Goal: Transaction & Acquisition: Purchase product/service

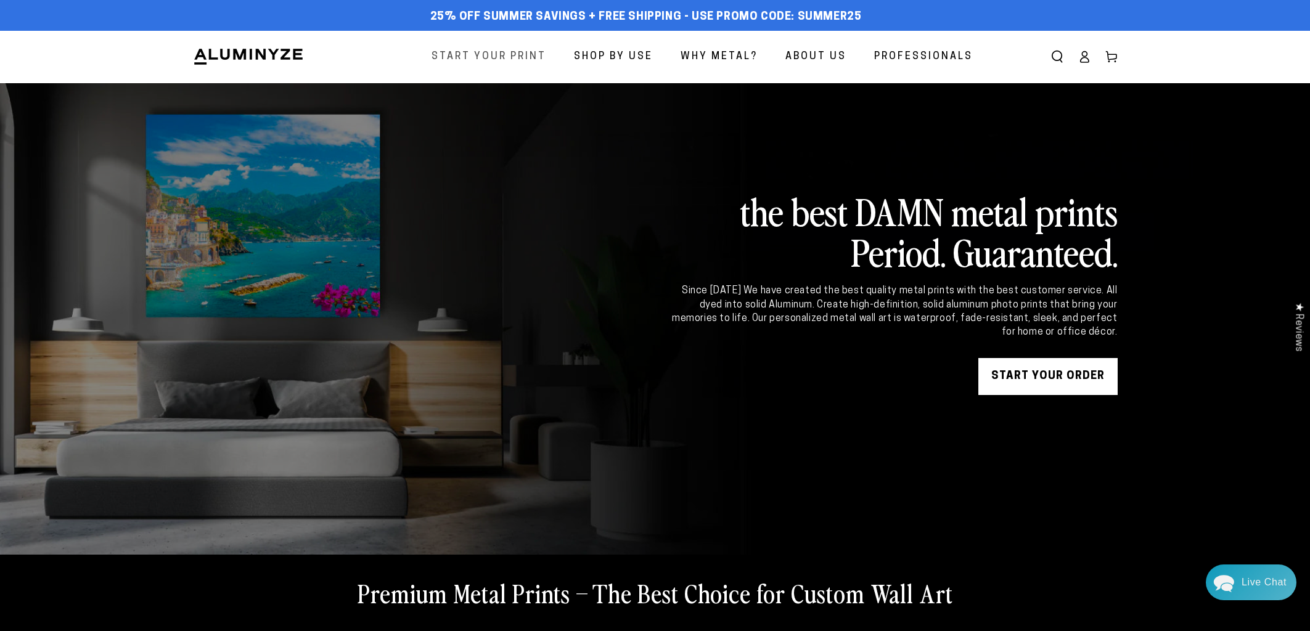
click at [479, 53] on span "Start Your Print" at bounding box center [488, 57] width 115 height 18
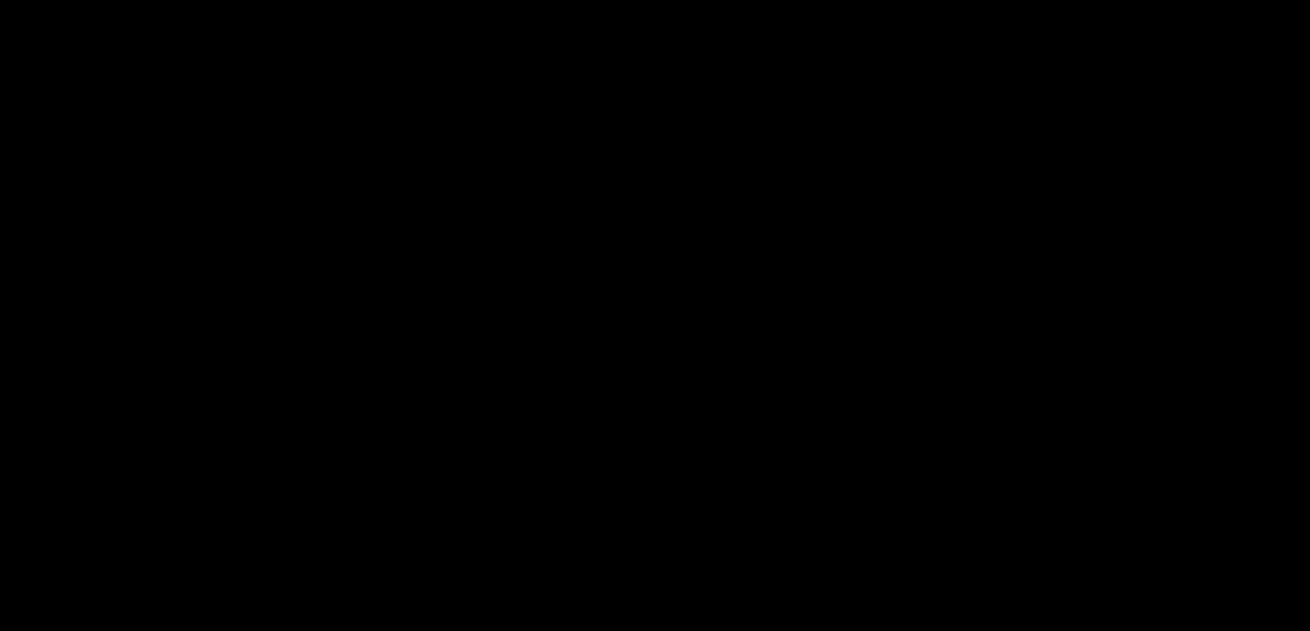
select select "**********"
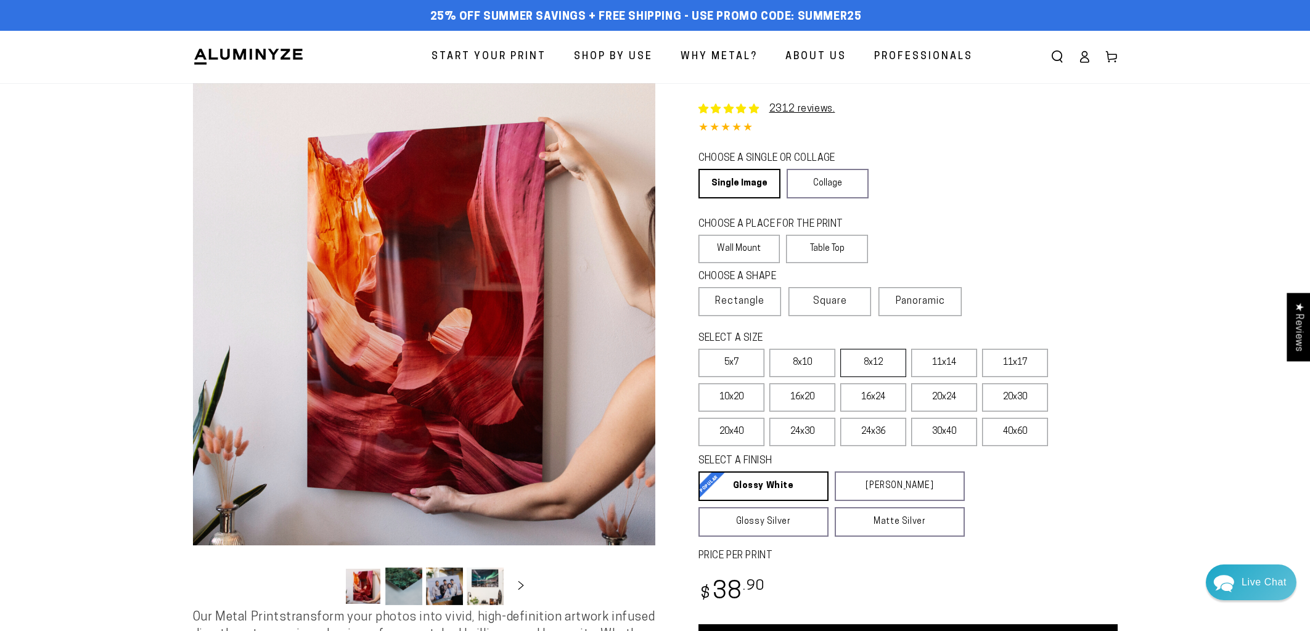
click at [876, 359] on label "8x12" at bounding box center [873, 363] width 66 height 28
click at [810, 425] on label "24x30" at bounding box center [802, 432] width 66 height 28
click at [879, 423] on label "24x36" at bounding box center [873, 432] width 66 height 28
click at [872, 393] on label "16x24" at bounding box center [873, 397] width 66 height 28
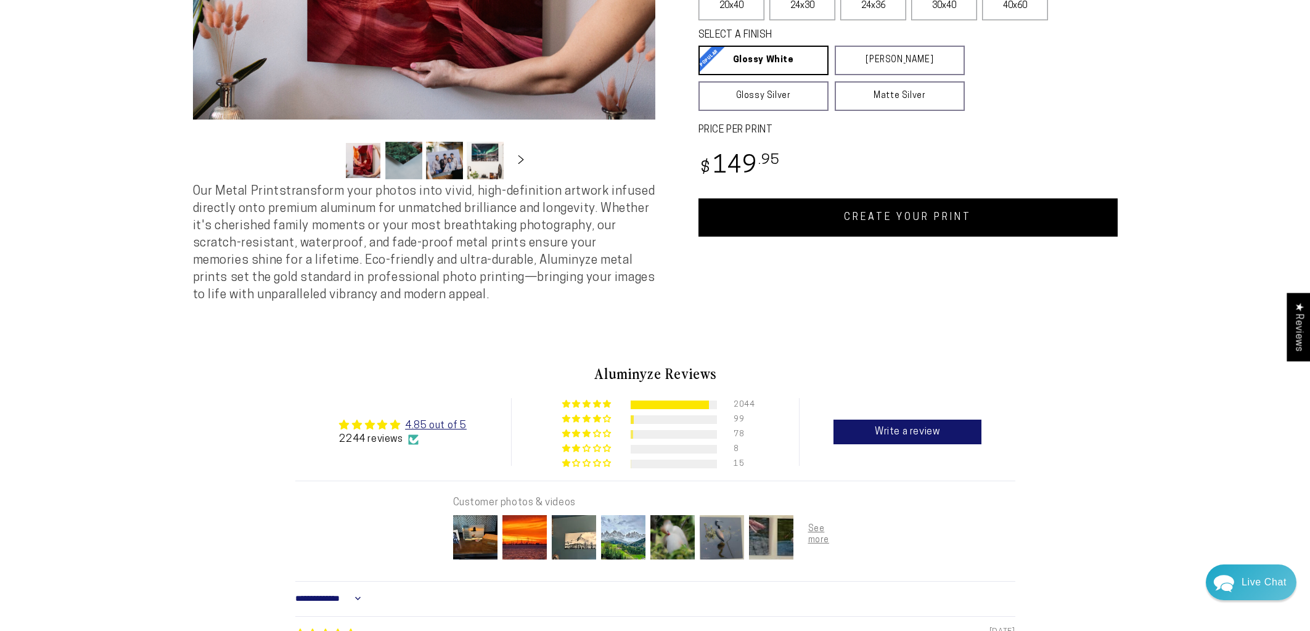
scroll to position [428, 0]
